Goal: Information Seeking & Learning: Find specific fact

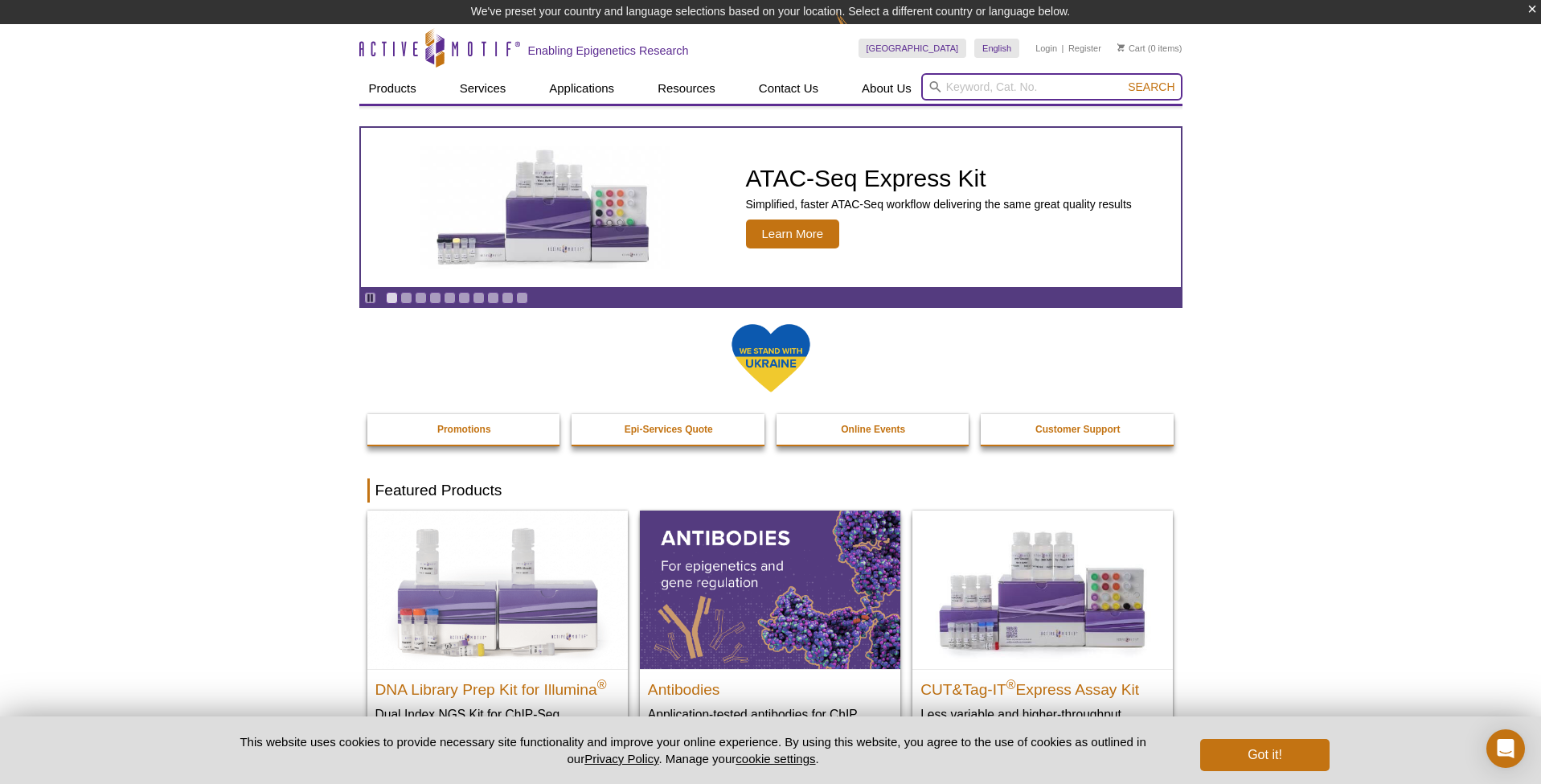
click at [973, 85] on input "search" at bounding box center [1052, 87] width 262 height 28
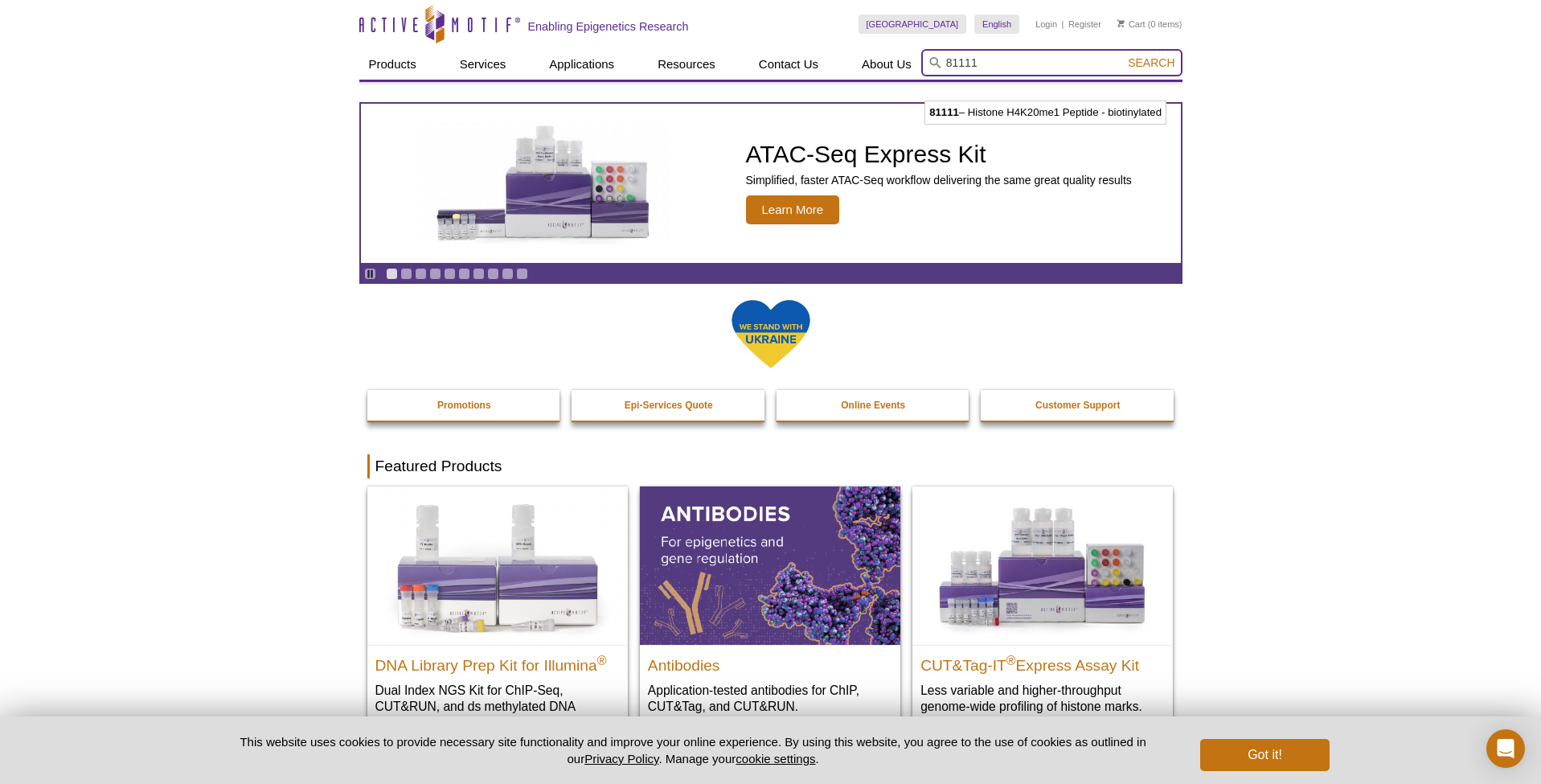
type input "81111"
click at [1153, 64] on span "Search" at bounding box center [1151, 62] width 47 height 13
click at [962, 71] on input "search" at bounding box center [1052, 62] width 262 height 28
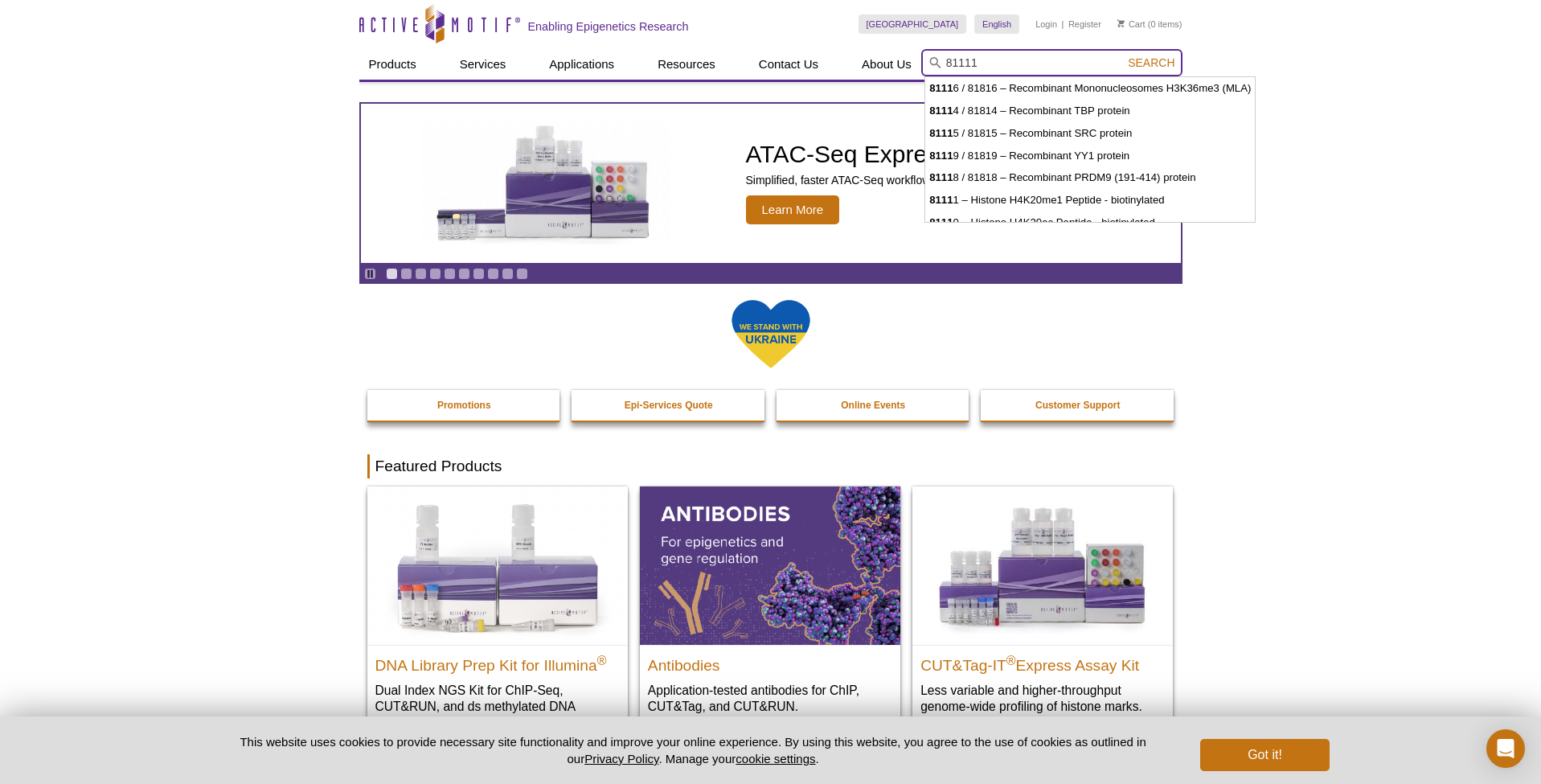
click at [1153, 62] on button "Search" at bounding box center [1151, 62] width 56 height 15
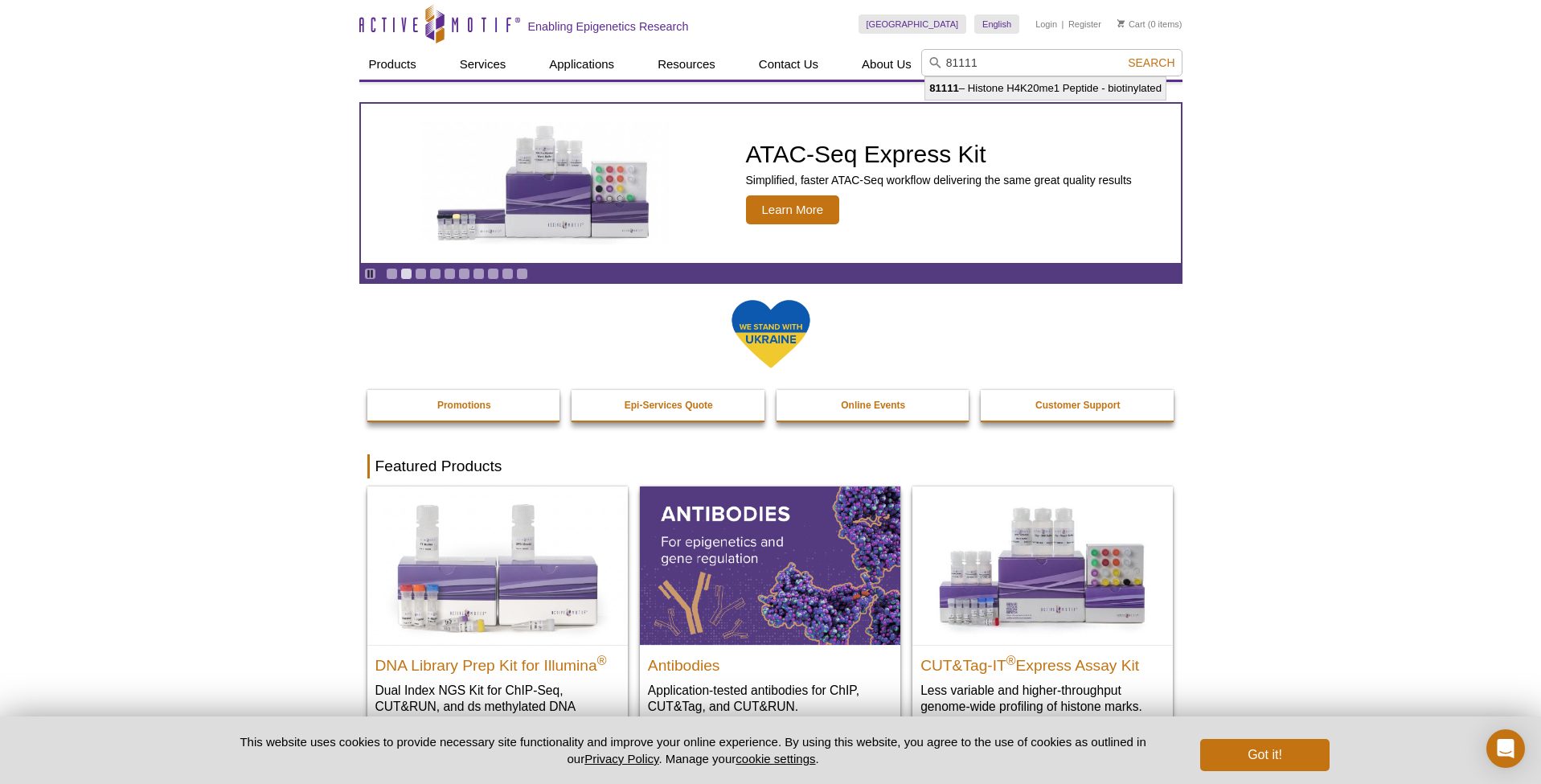
click at [1084, 87] on li "81111 – Histone H4K20me1 Peptide - biotinylated" at bounding box center [1046, 88] width 241 height 23
type input "81111 – Histone H4K20me1 Peptide - biotinylated"
